Goal: Use online tool/utility: Utilize a website feature to perform a specific function

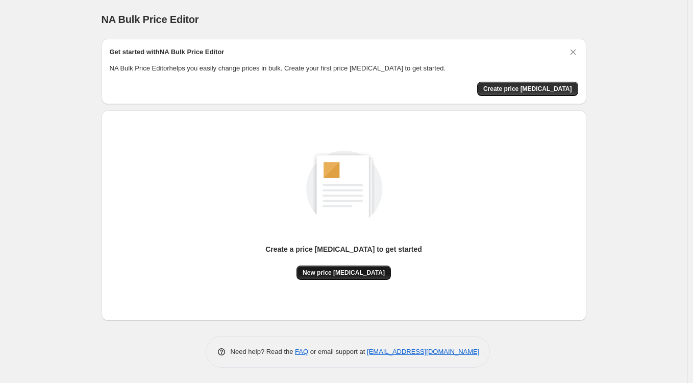
click at [346, 270] on span "New price change job" at bounding box center [344, 272] width 82 height 8
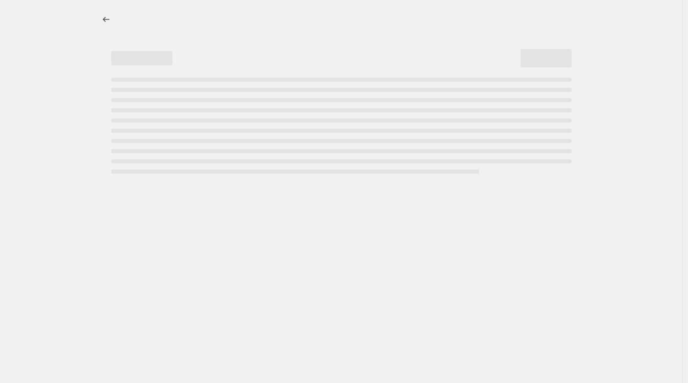
select select "percentage"
